Goal: Answer question/provide support

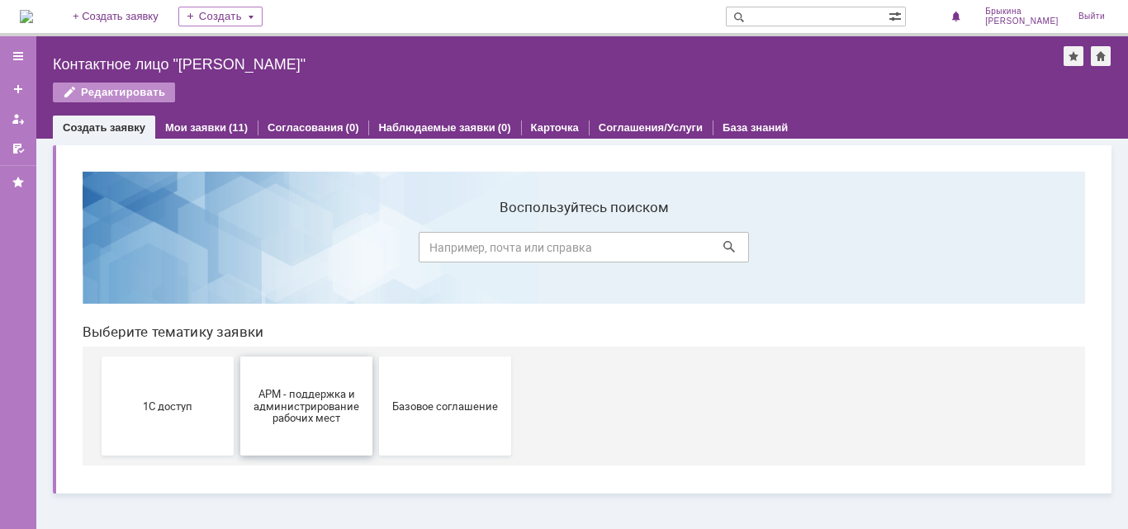
click at [320, 427] on button "АРМ - поддержка и администрирование рабочих мест" at bounding box center [306, 406] width 132 height 99
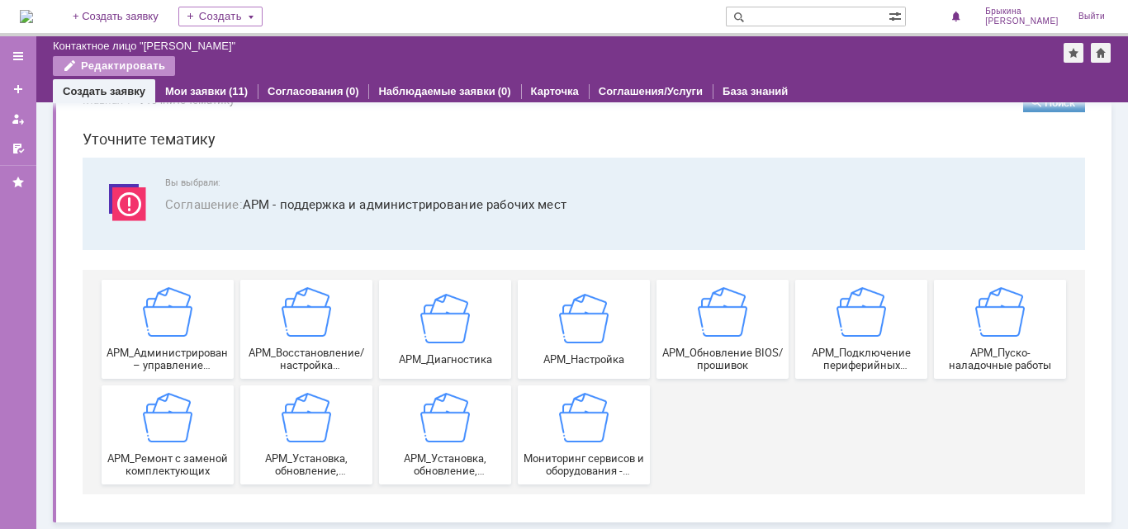
scroll to position [44, 0]
click at [568, 346] on div "АРМ_Настройка" at bounding box center [584, 329] width 122 height 72
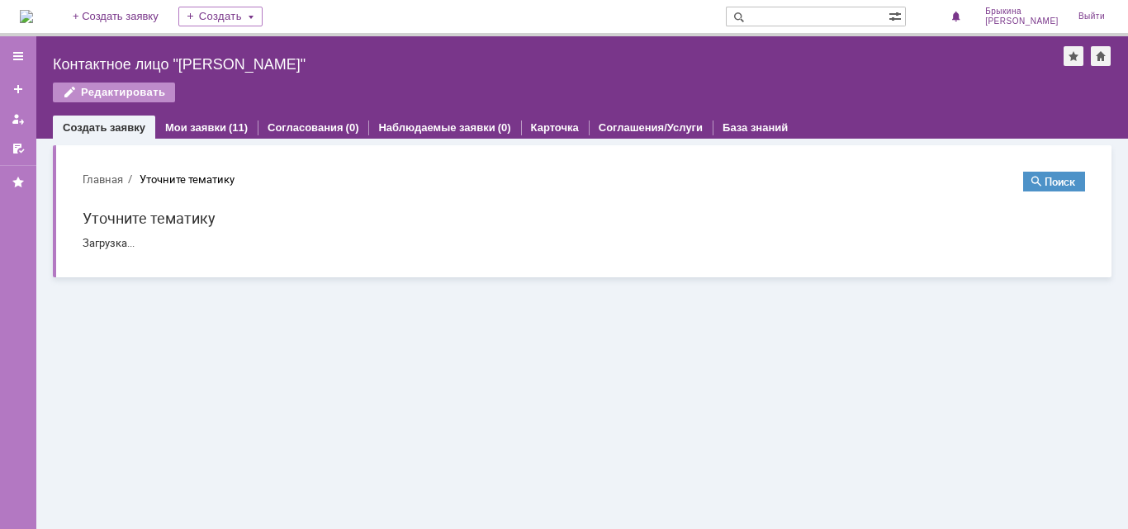
scroll to position [0, 0]
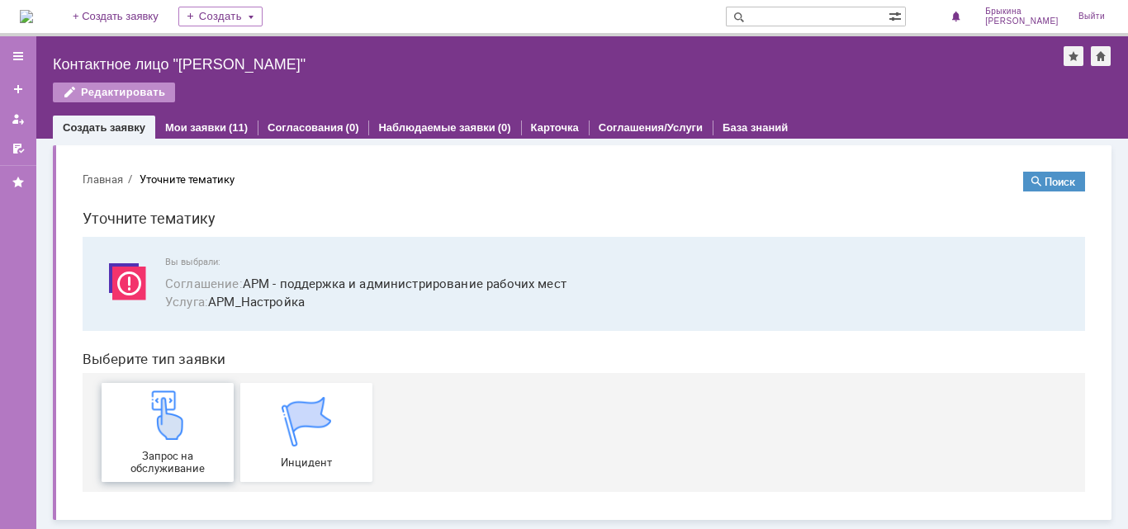
click at [186, 412] on img at bounding box center [168, 416] width 50 height 50
click at [294, 424] on img at bounding box center [307, 422] width 50 height 50
click at [210, 126] on link "Мои заявки" at bounding box center [195, 127] width 61 height 12
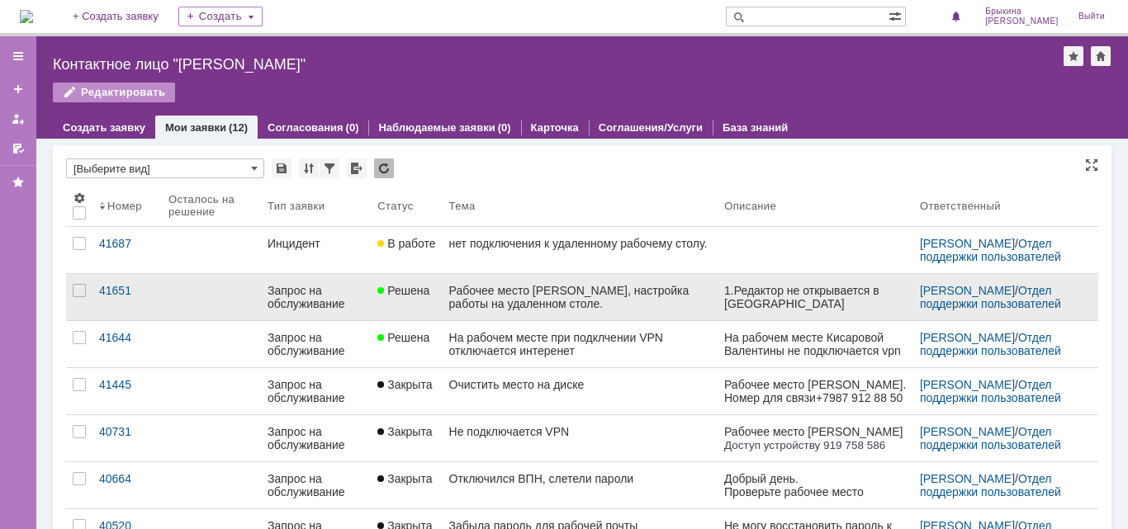
click at [530, 305] on div "Рабочее место Шкредовой Анны, настройка работы на удаленном столе." at bounding box center [580, 297] width 263 height 26
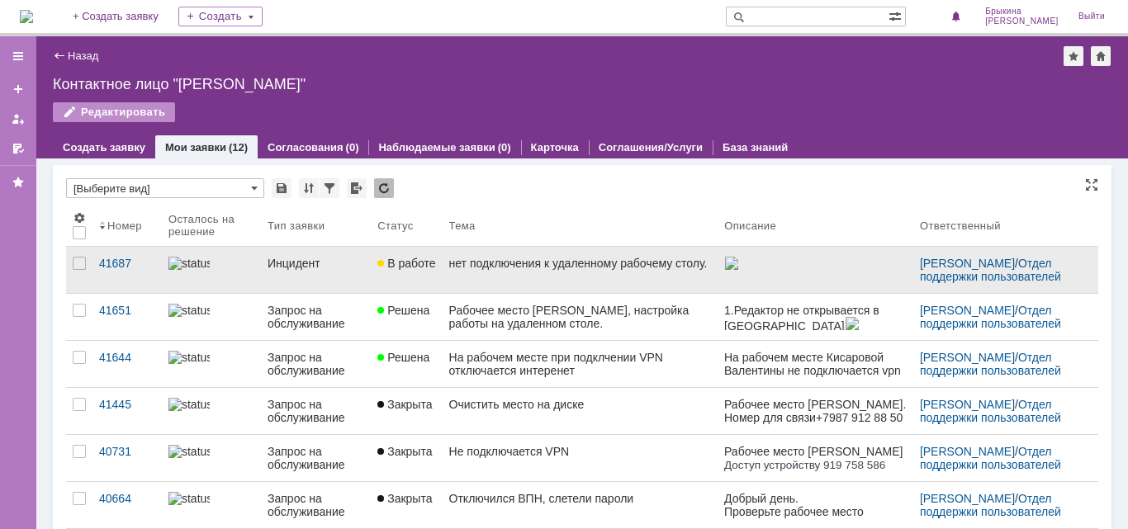
click at [452, 270] on div "нет подключения к удаленному рабочему столу." at bounding box center [580, 263] width 263 height 13
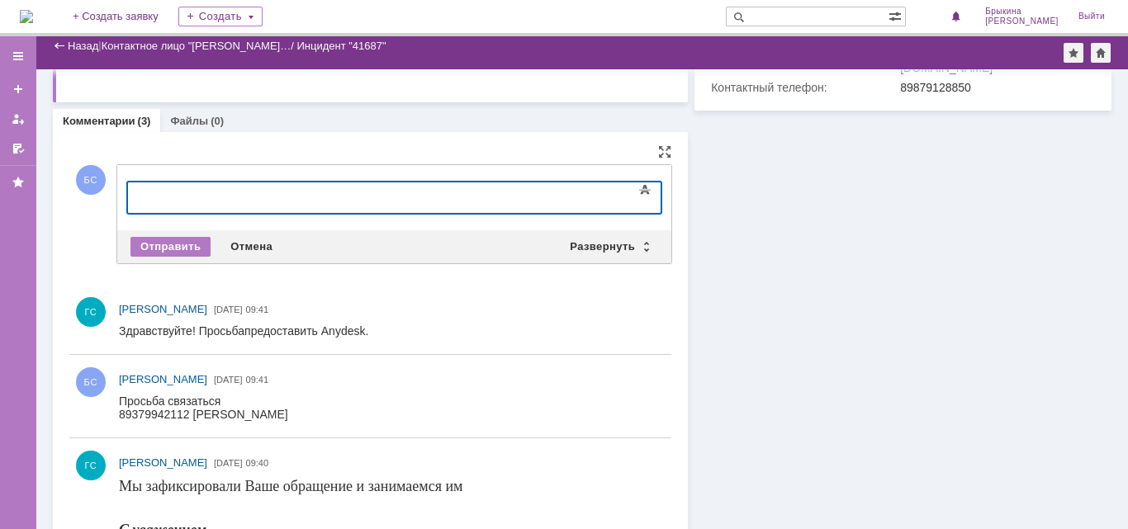
drag, startPoint x: 463, startPoint y: 358, endPoint x: 171, endPoint y: 202, distance: 331.8
click at [178, 248] on div "Отправить" at bounding box center [170, 247] width 80 height 20
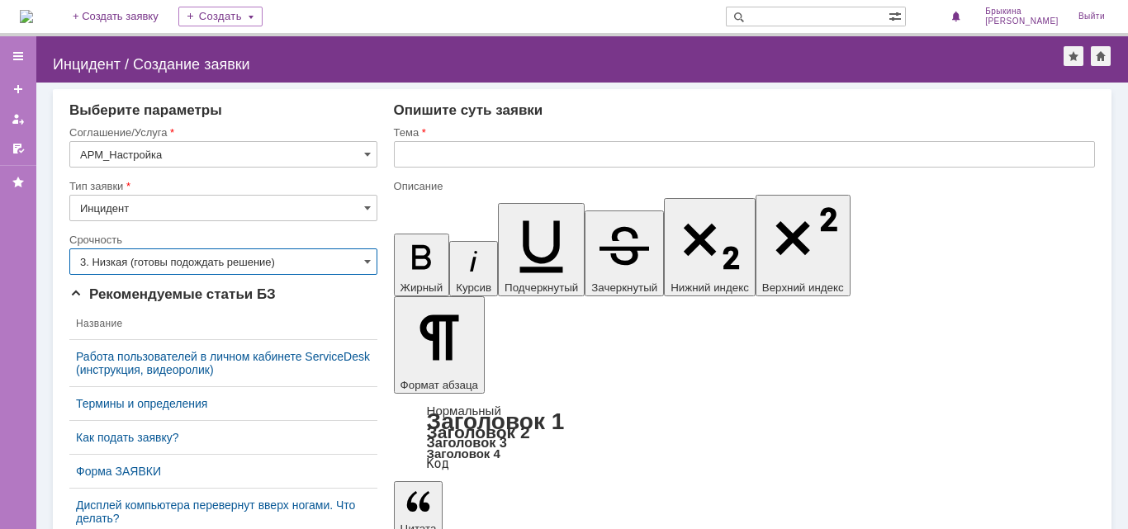
click at [292, 263] on input "3. Низкая (готовы подождать решение)" at bounding box center [223, 262] width 308 height 26
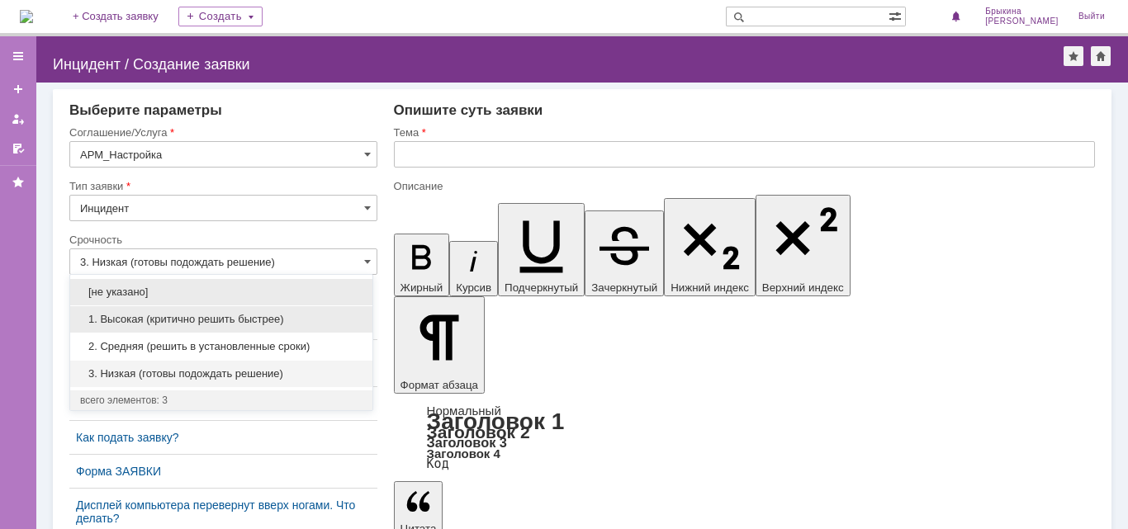
click at [205, 320] on span "1. Высокая (критично решить быстрее)" at bounding box center [221, 319] width 282 height 13
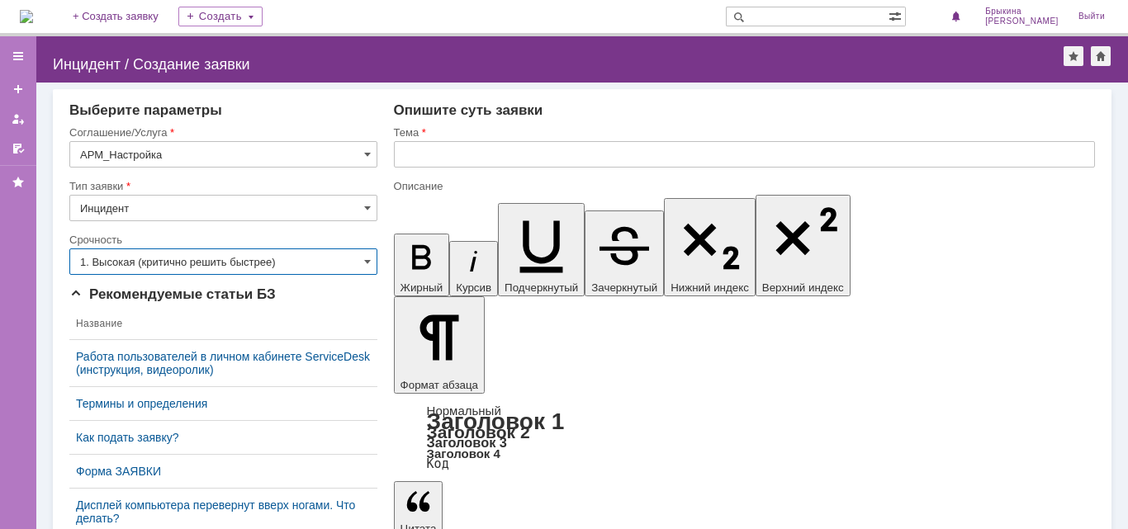
type input "1. Высокая (критично решить быстрее)"
click at [510, 153] on input "text" at bounding box center [744, 154] width 701 height 26
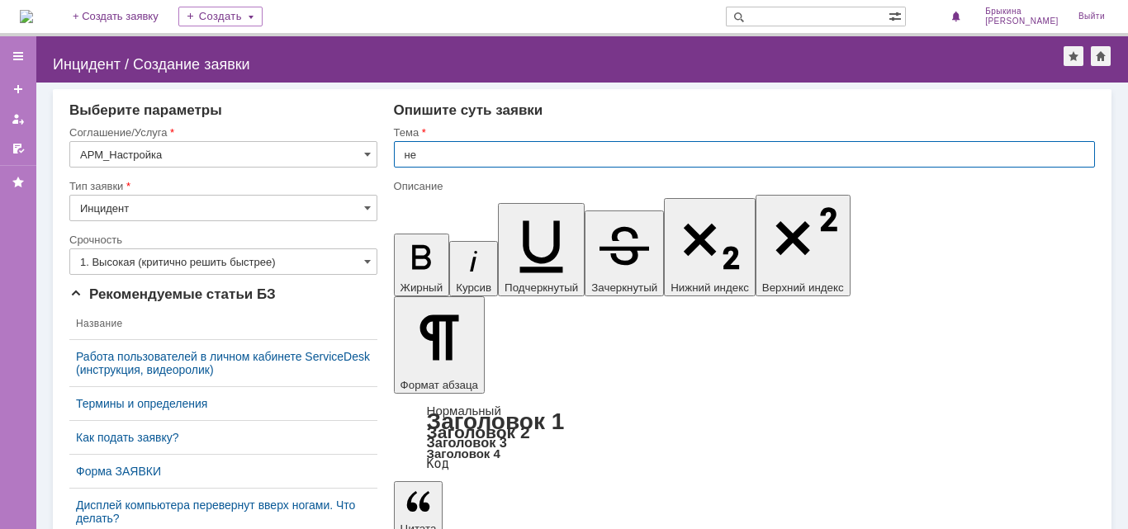
type input "н"
type input "нет подключения к удаленному рабочему столу."
drag, startPoint x: 567, startPoint y: 4567, endPoint x: 487, endPoint y: 4553, distance: 80.5
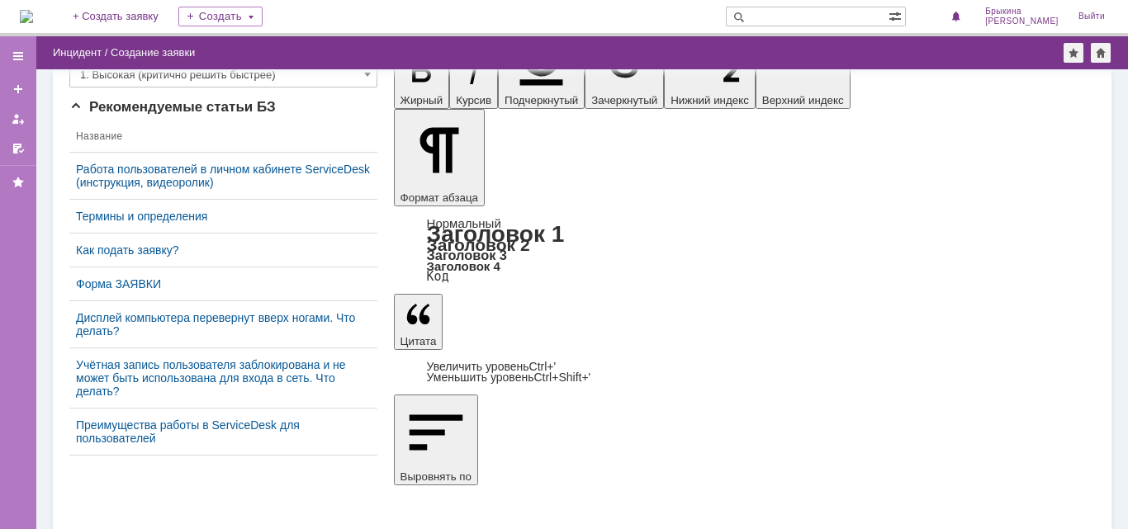
scroll to position [173, 0]
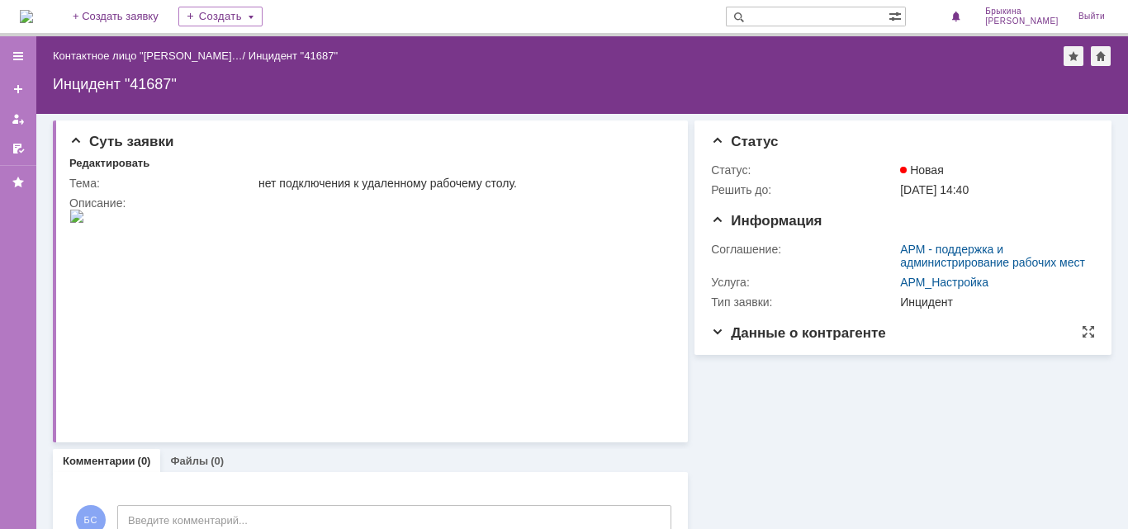
click at [716, 341] on span "Данные о контрагенте" at bounding box center [798, 333] width 175 height 16
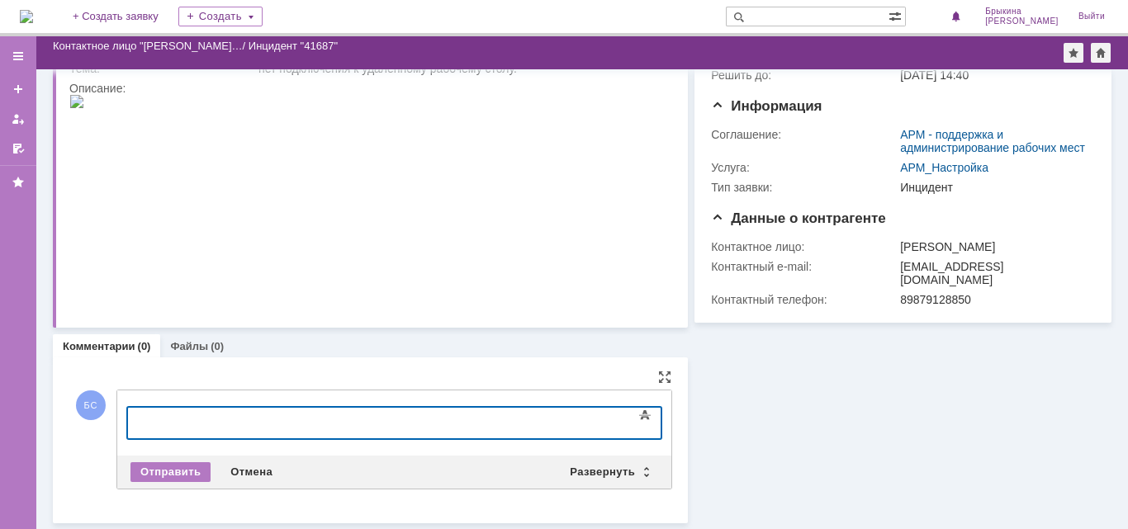
scroll to position [69, 0]
click at [233, 420] on div "Просьба позвонить 89379942112 Дарья" at bounding box center [262, 428] width 235 height 26
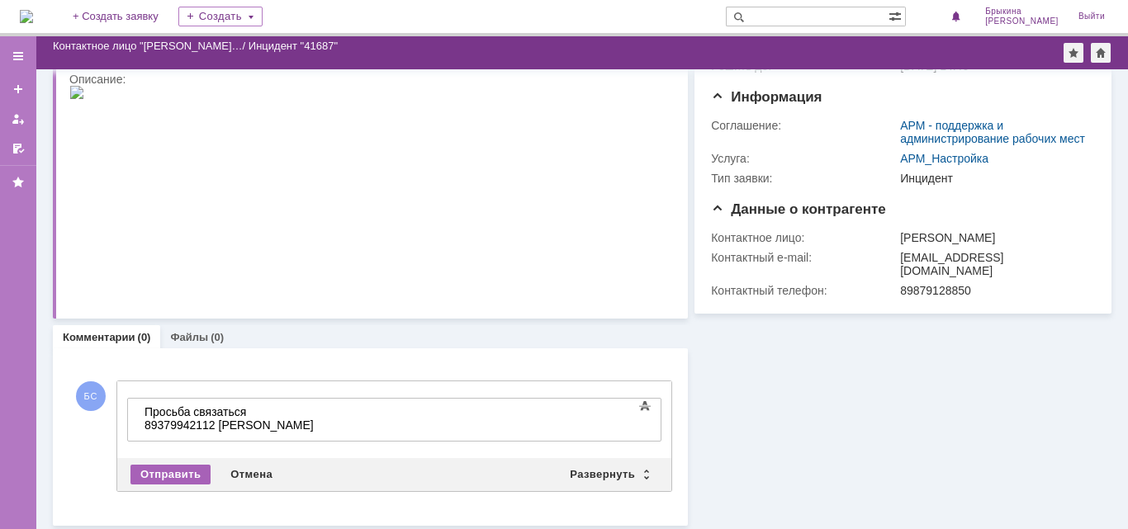
click at [193, 478] on div "Отправить" at bounding box center [170, 475] width 80 height 20
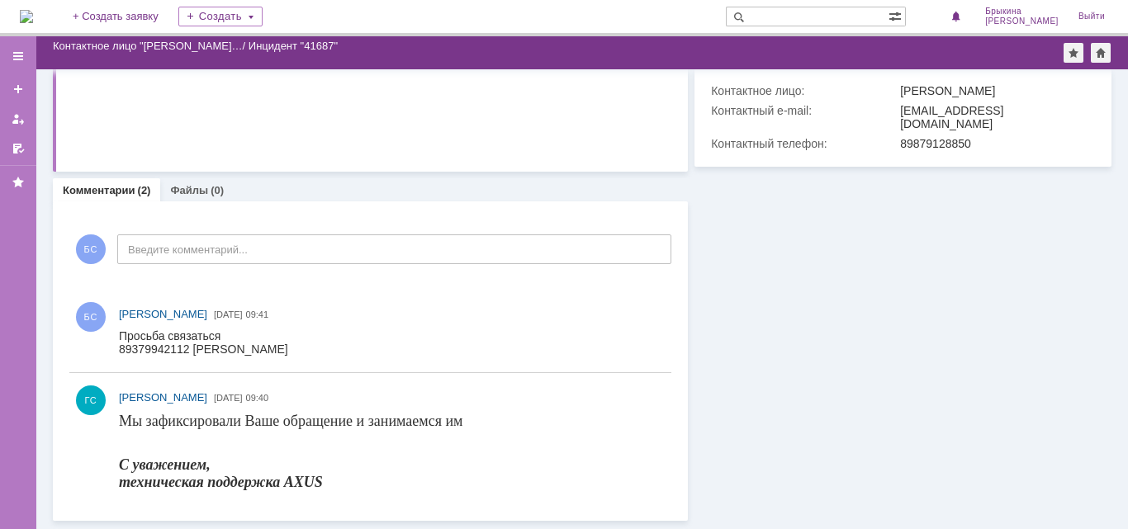
scroll to position [225, 0]
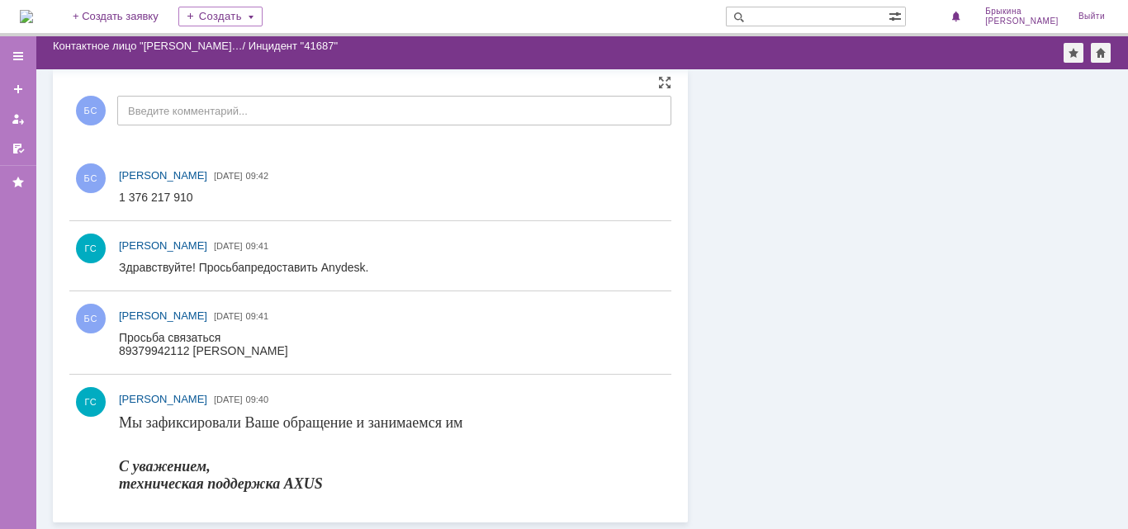
scroll to position [270, 0]
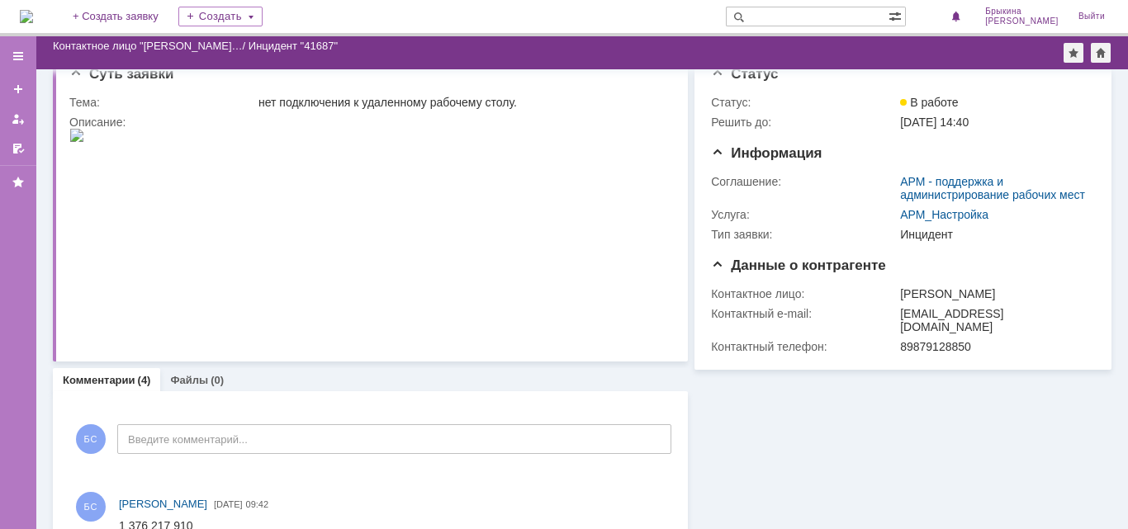
scroll to position [22, 0]
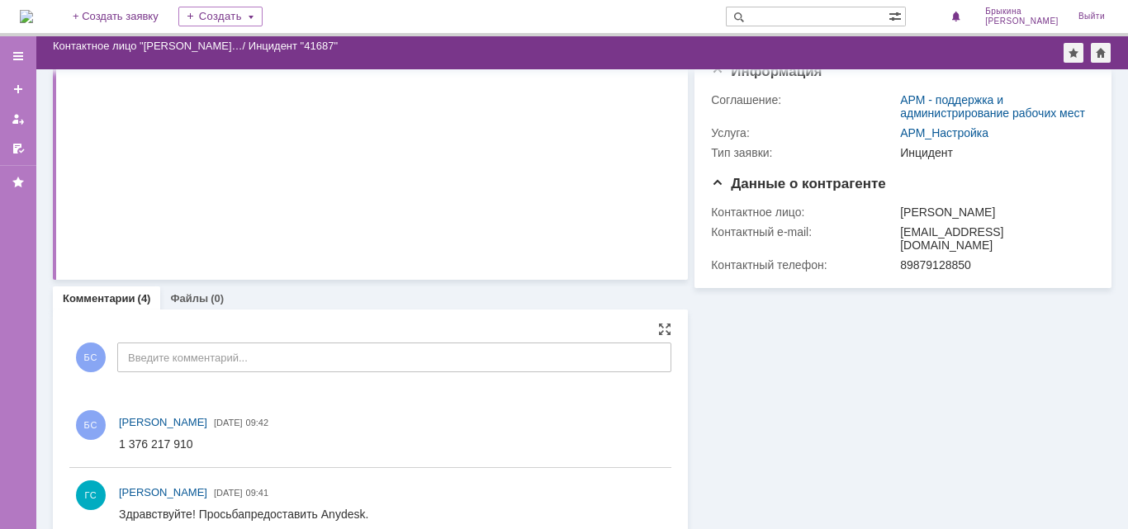
scroll to position [187, 0]
